Goal: Task Accomplishment & Management: Manage account settings

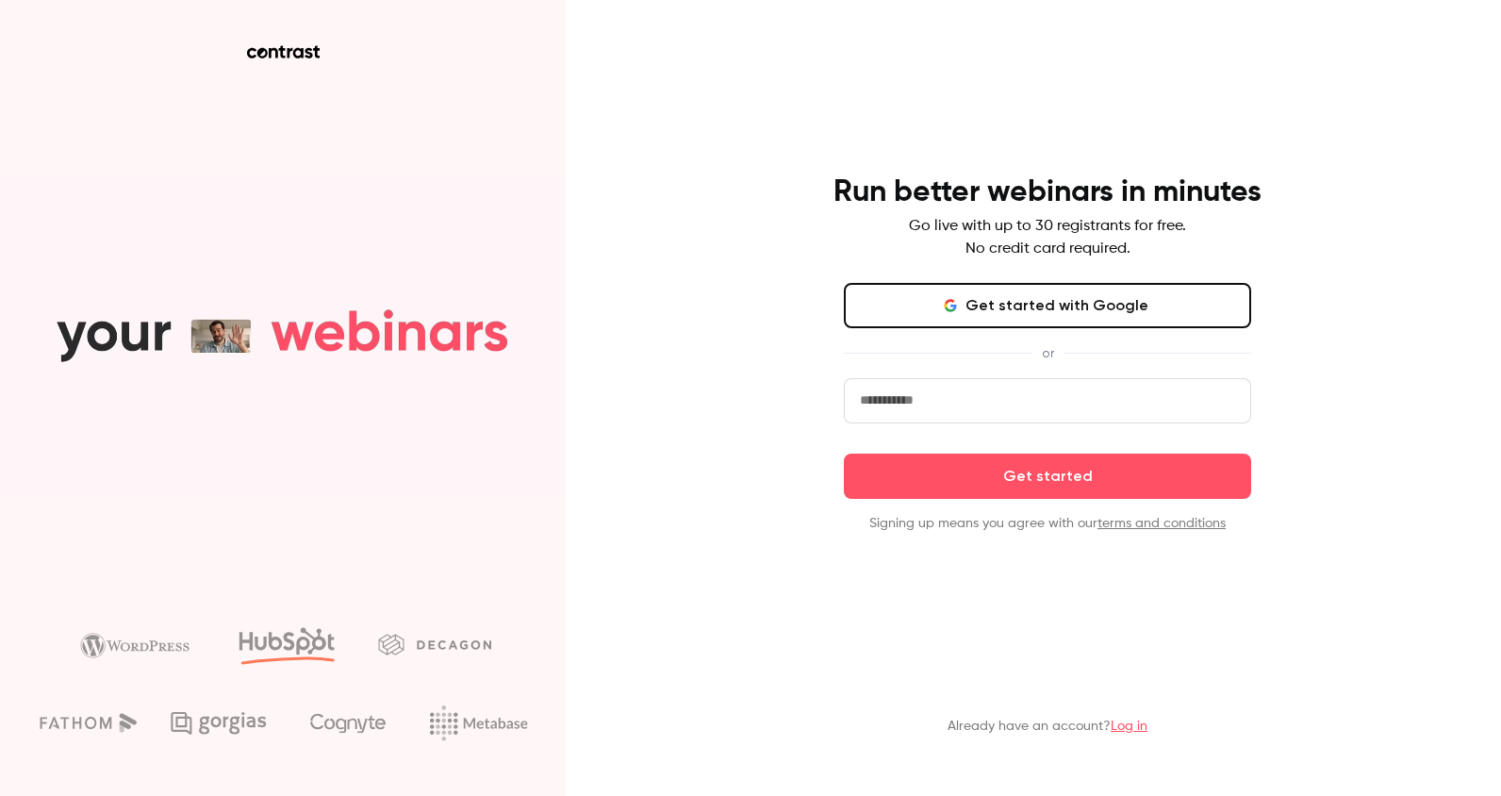
click at [1055, 297] on button "Get started with Google" at bounding box center [1047, 305] width 407 height 45
